Goal: Communication & Community: Answer question/provide support

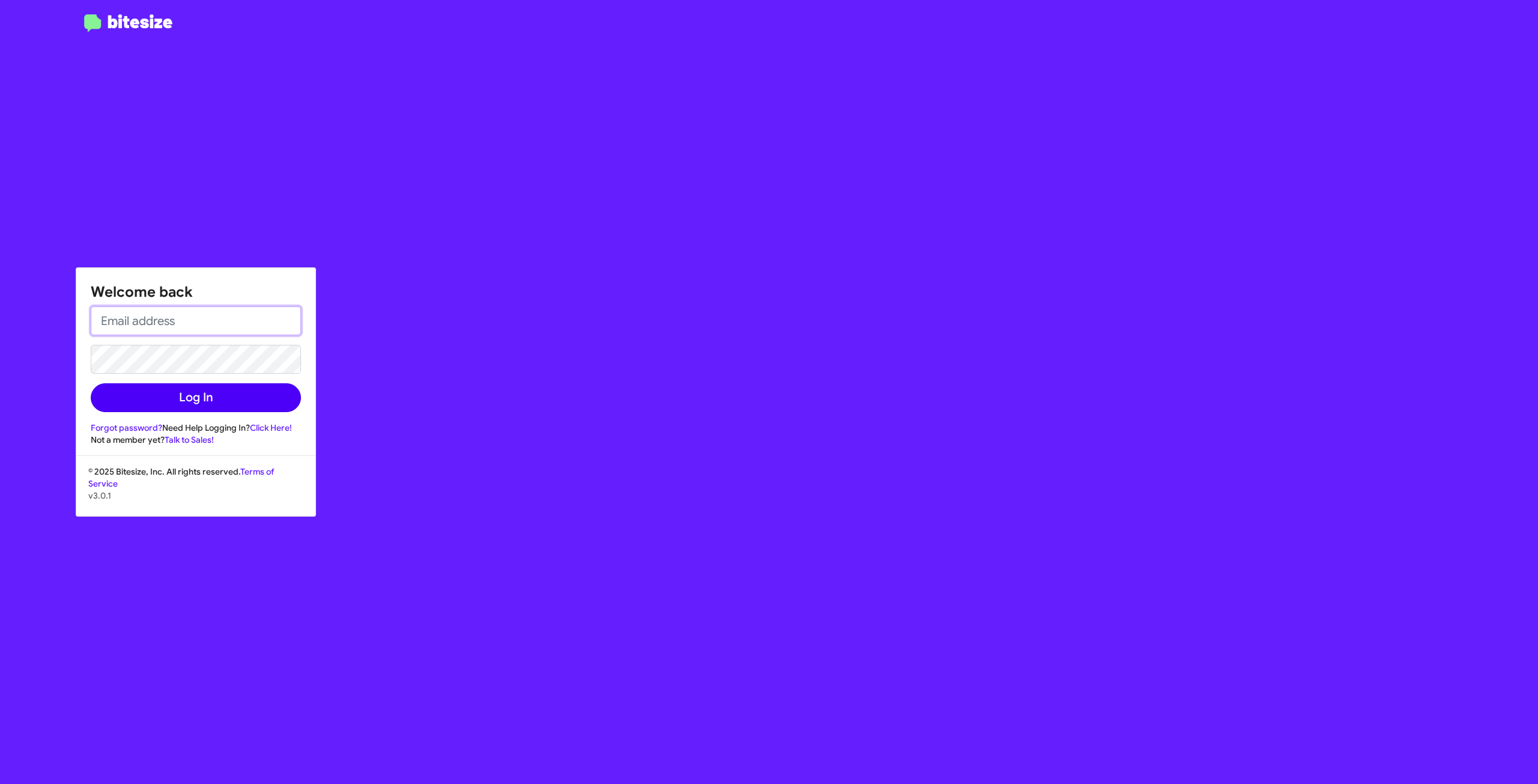
type input "[PERSON_NAME][EMAIL_ADDRESS][PERSON_NAME][DOMAIN_NAME]"
click at [278, 405] on button "Log In" at bounding box center [196, 397] width 211 height 29
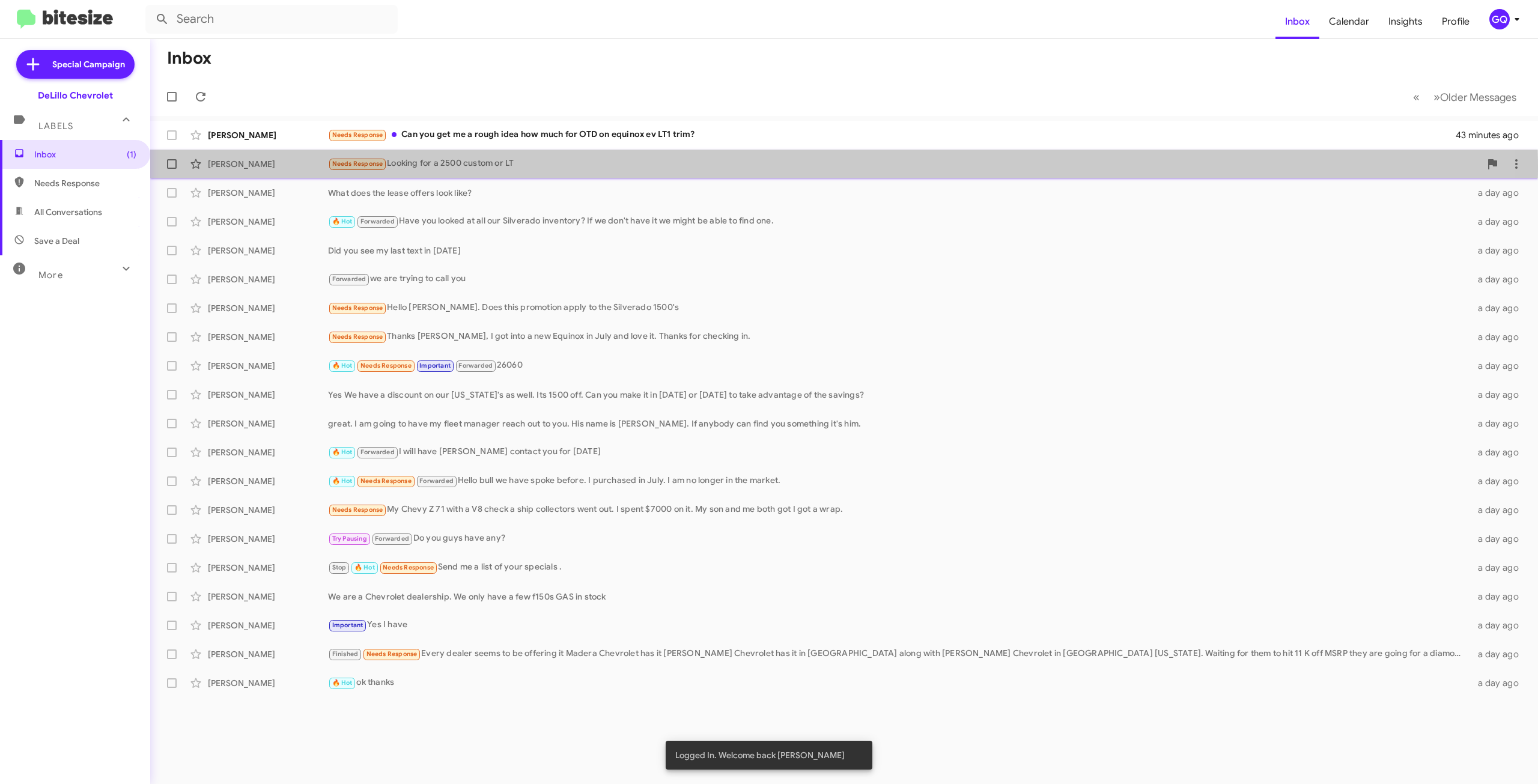
click at [305, 170] on div "[PERSON_NAME] Needs Response Looking for a 2500 custom or LT 21 hours ago" at bounding box center [844, 163] width 1369 height 24
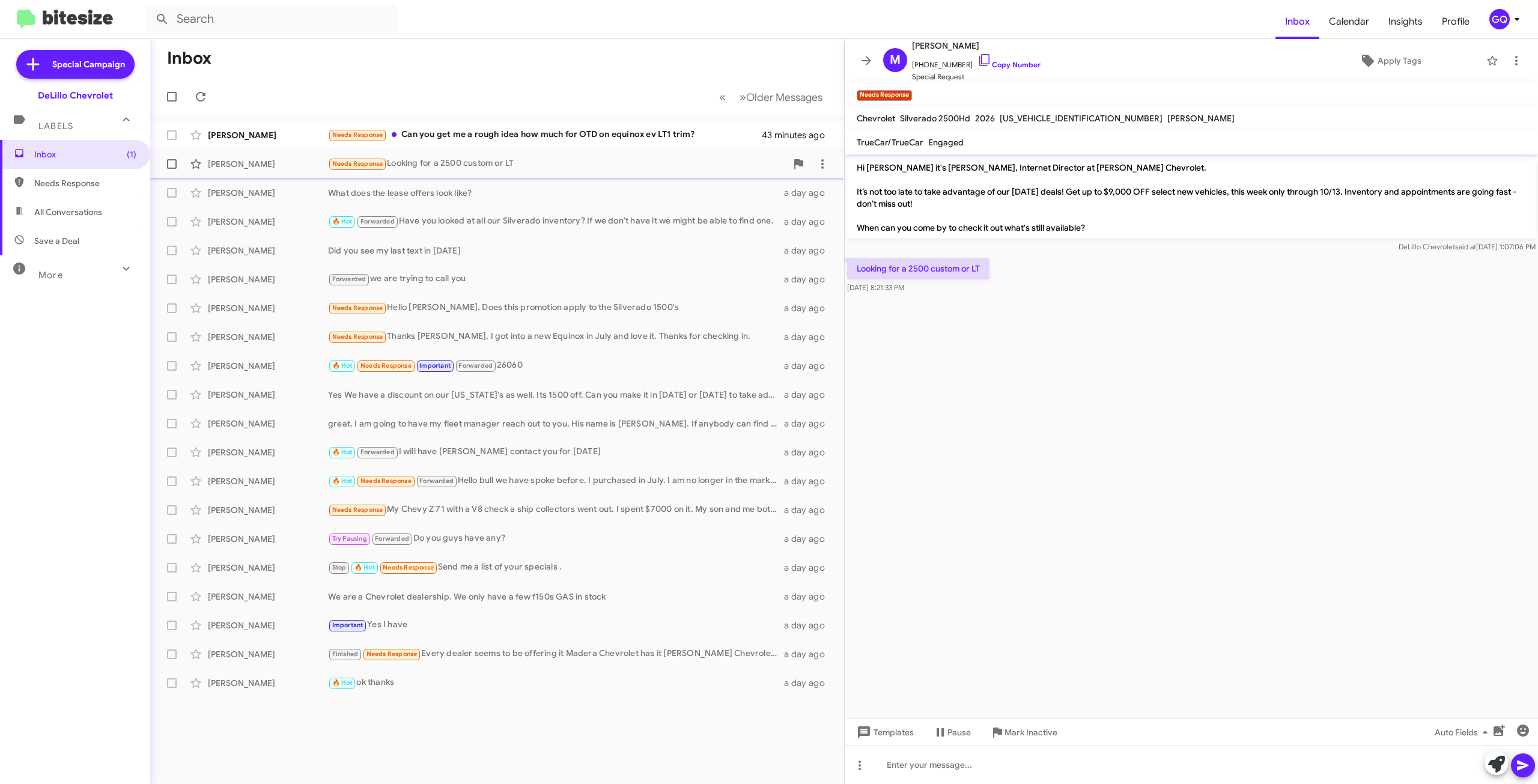
click at [275, 161] on div "[PERSON_NAME]" at bounding box center [268, 164] width 120 height 12
click at [287, 136] on div "[PERSON_NAME]" at bounding box center [268, 135] width 120 height 12
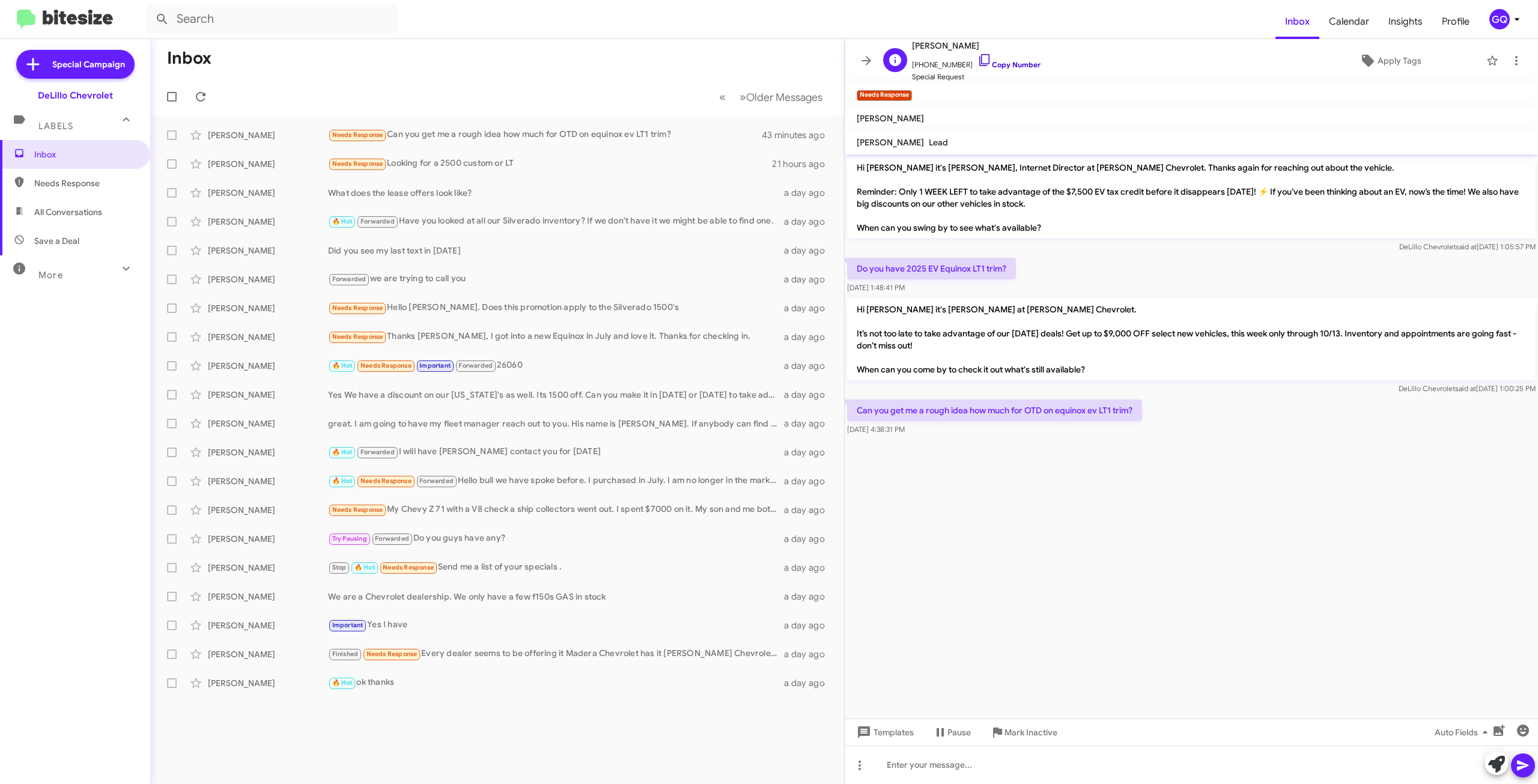
click at [981, 64] on link "Copy Number" at bounding box center [1009, 65] width 63 height 9
drag, startPoint x: 1147, startPoint y: 409, endPoint x: 857, endPoint y: 406, distance: 290.0
click at [857, 406] on div "Can you get me a rough idea how much for OTD on equinox ev LT1 trim? [DATE] 4:3…" at bounding box center [1191, 417] width 693 height 41
copy p "Can you get me a rough idea how much for OTD on equinox ev LT1 trim?"
